Goal: Obtain resource: Obtain resource

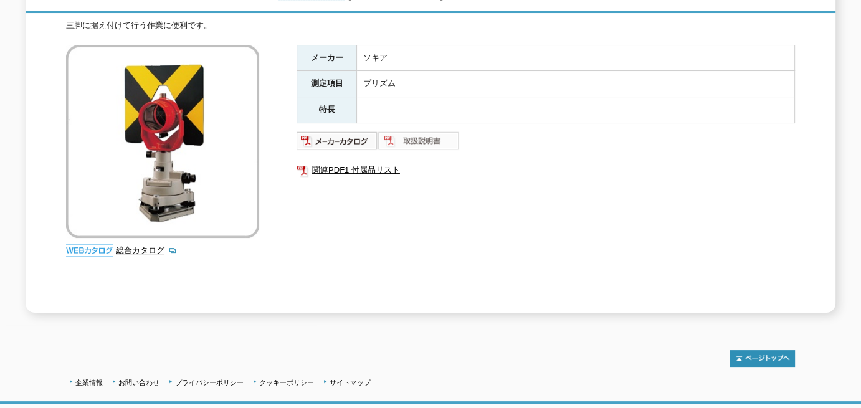
click at [415, 136] on img at bounding box center [419, 141] width 82 height 20
click at [358, 133] on img at bounding box center [337, 141] width 82 height 20
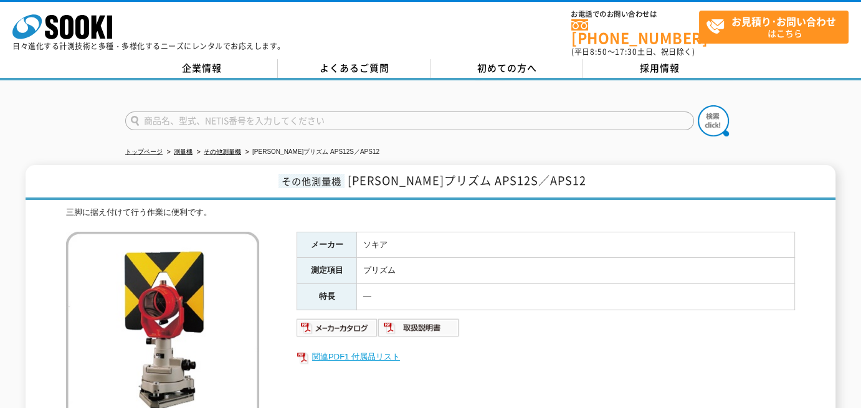
click at [369, 349] on link "関連PDF1 付属品リスト" at bounding box center [545, 357] width 498 height 16
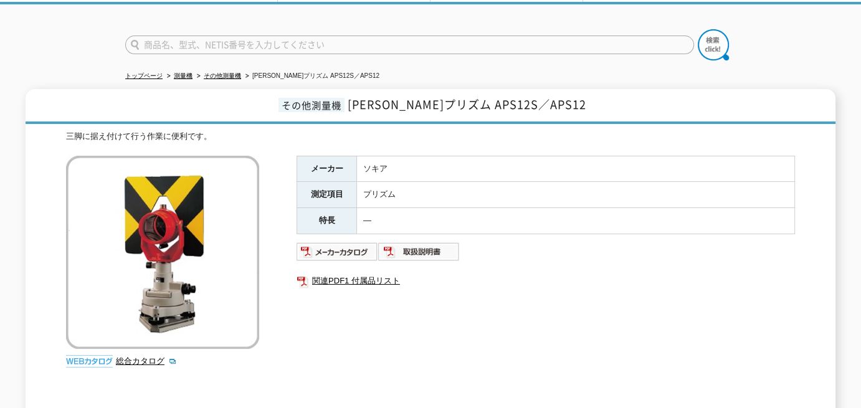
scroll to position [11, 0]
